Goal: Transaction & Acquisition: Purchase product/service

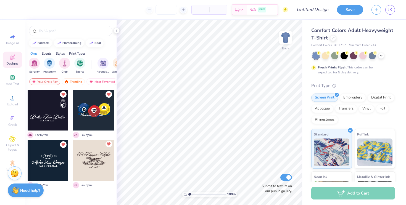
click at [109, 146] on button "Unlike" at bounding box center [109, 144] width 7 height 7
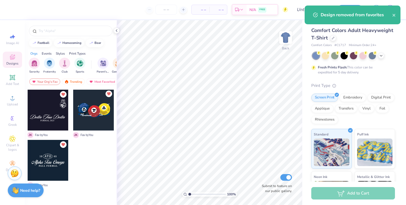
click at [109, 95] on icon "Unlike" at bounding box center [108, 93] width 3 height 3
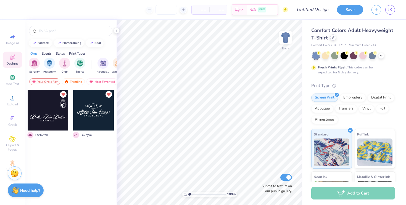
click at [333, 38] on icon at bounding box center [333, 37] width 3 height 3
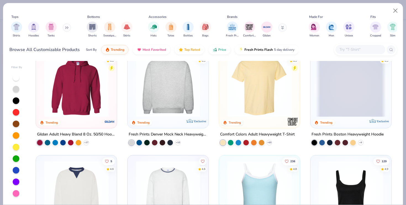
scroll to position [18, 0]
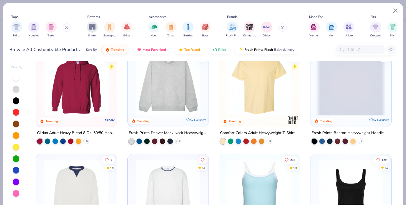
click at [247, 94] on img at bounding box center [260, 83] width 70 height 64
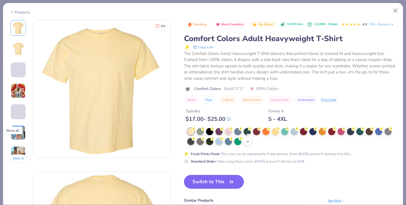
click at [248, 143] on icon at bounding box center [248, 142] width 4 height 4
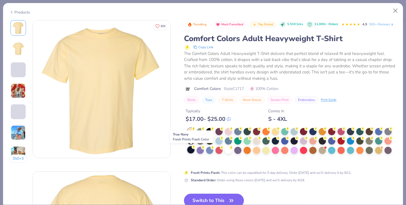
click at [192, 152] on div at bounding box center [190, 150] width 7 height 7
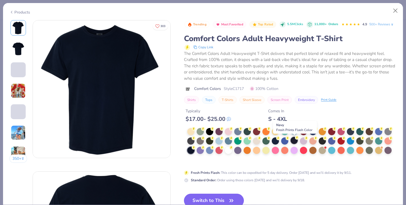
click at [294, 141] on div at bounding box center [294, 140] width 7 height 7
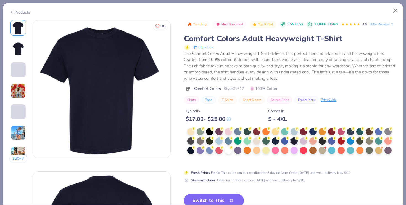
click at [213, 200] on button "Switch to This" at bounding box center [214, 201] width 60 height 14
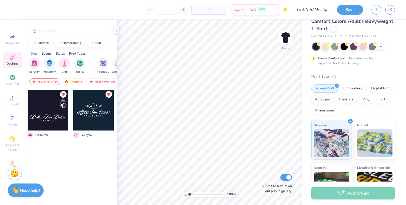
scroll to position [10, 0]
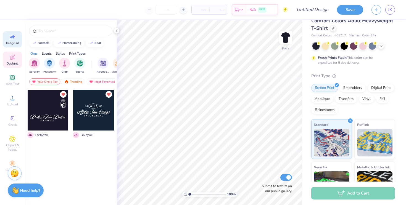
click at [11, 36] on icon at bounding box center [11, 37] width 2 height 3
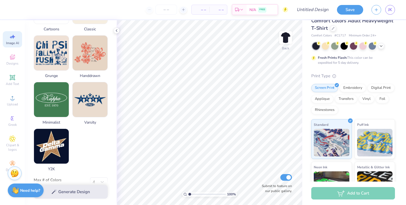
scroll to position [263, 0]
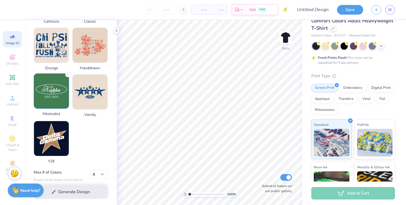
click at [56, 100] on img at bounding box center [51, 91] width 35 height 35
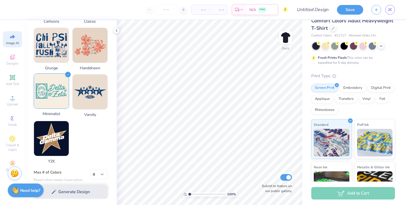
scroll to position [267, 0]
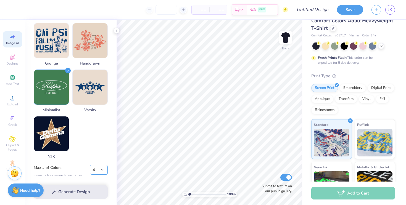
click at [100, 171] on select "1 2 3 4 5 6 7 8" at bounding box center [99, 170] width 18 height 10
select select "2"
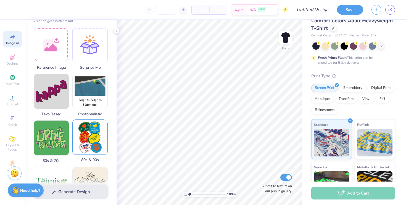
scroll to position [76, 0]
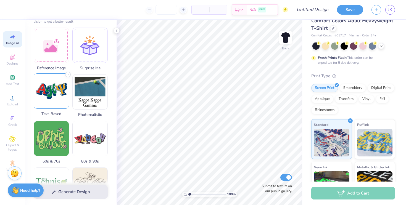
click at [56, 90] on img at bounding box center [51, 91] width 35 height 35
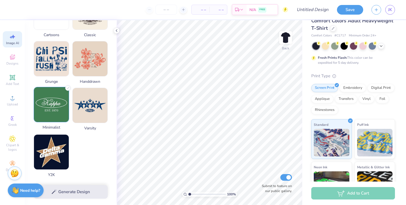
scroll to position [267, 0]
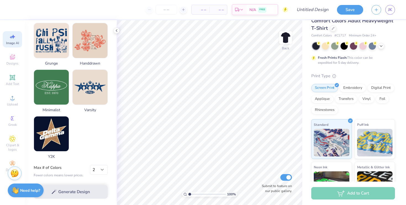
click at [59, 190] on div "Generate Design" at bounding box center [71, 192] width 92 height 27
click at [56, 195] on div "Generate Design" at bounding box center [71, 192] width 92 height 27
click at [54, 193] on div "Generate Design" at bounding box center [71, 192] width 92 height 27
click at [79, 177] on div "Fewer colors means lower prices." at bounding box center [59, 175] width 50 height 5
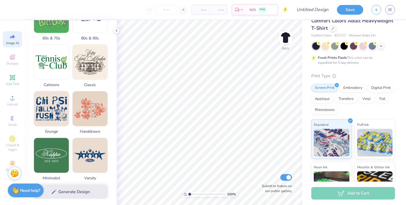
scroll to position [0, 0]
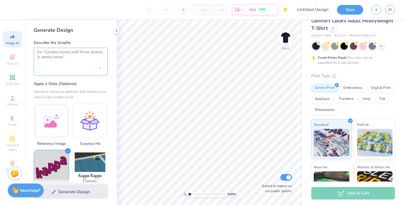
click at [75, 62] on textarea at bounding box center [70, 57] width 67 height 14
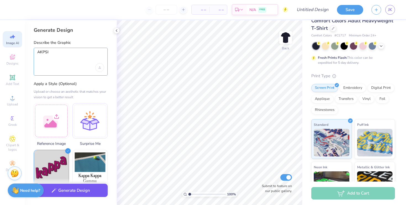
type textarea "AKPSI"
click at [64, 189] on button "Generate Design" at bounding box center [71, 191] width 74 height 14
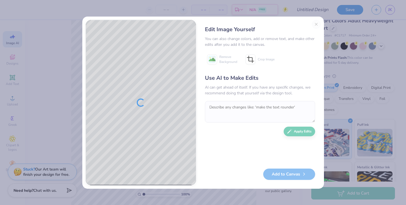
click at [317, 24] on div "Edit Image Yourself You can also change colors, add or remove text, and make ot…" at bounding box center [260, 103] width 121 height 166
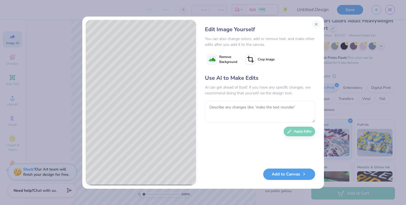
click at [382, 58] on div "Edit Image Yourself You can also change colors, add or remove text, and make ot…" at bounding box center [203, 102] width 406 height 205
click at [316, 24] on button "Close" at bounding box center [316, 24] width 9 height 9
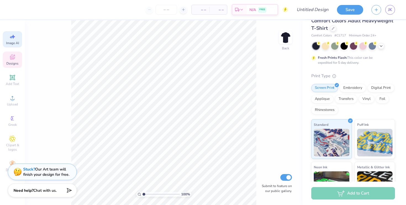
click at [12, 61] on div "Designs" at bounding box center [12, 60] width 19 height 16
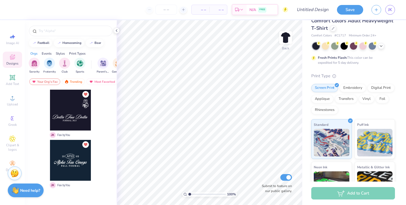
scroll to position [0, 0]
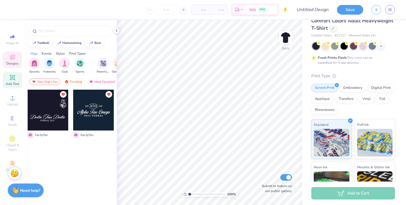
click at [12, 83] on span "Add Text" at bounding box center [12, 84] width 13 height 4
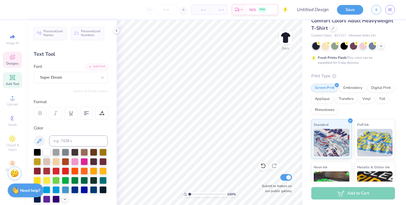
click at [12, 55] on icon at bounding box center [12, 57] width 7 height 7
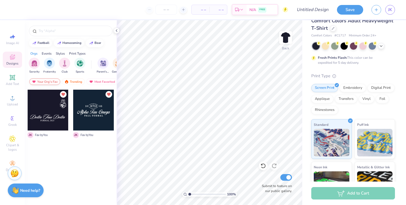
click at [50, 83] on div "Your Org's Fav" at bounding box center [44, 82] width 31 height 7
click at [35, 65] on img "filter for Sorority" at bounding box center [34, 63] width 6 height 6
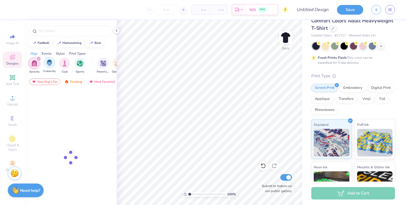
click at [47, 65] on img "filter for Fraternity" at bounding box center [49, 63] width 6 height 6
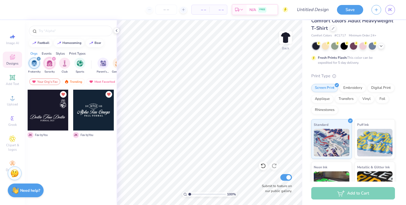
click at [50, 65] on img "filter for Sorority" at bounding box center [49, 63] width 6 height 6
click at [38, 60] on icon "filter for Fraternity" at bounding box center [39, 59] width 2 height 2
click at [77, 84] on div "Trending" at bounding box center [73, 82] width 23 height 7
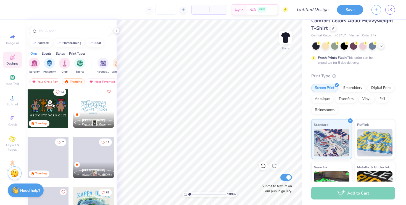
scroll to position [349, 0]
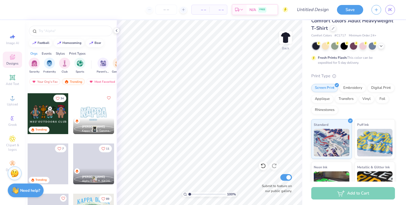
click at [98, 104] on div at bounding box center [93, 113] width 41 height 41
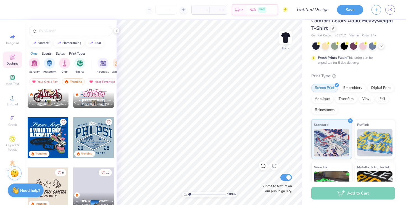
scroll to position [1356, 0]
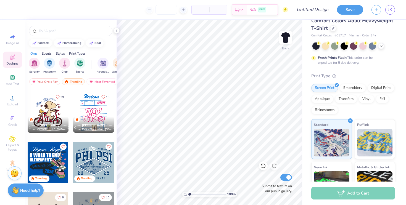
click at [59, 154] on div at bounding box center [48, 162] width 41 height 41
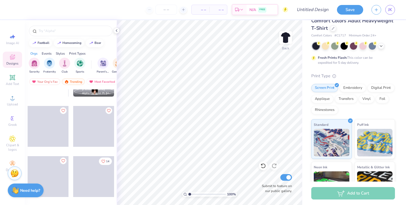
scroll to position [3509, 0]
